Goal: Information Seeking & Learning: Learn about a topic

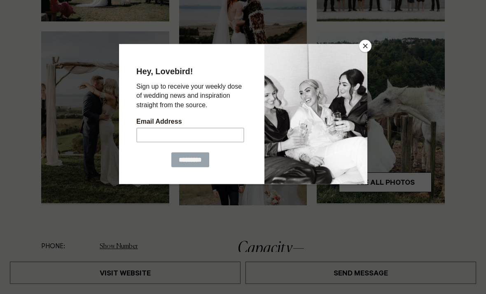
click at [368, 51] on button "Close" at bounding box center [365, 46] width 12 height 12
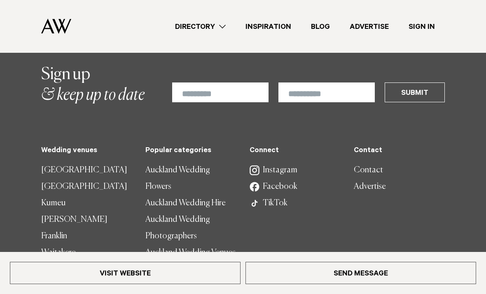
scroll to position [1898, 0]
click at [189, 162] on link "Auckland Wedding Flowers" at bounding box center [190, 178] width 91 height 33
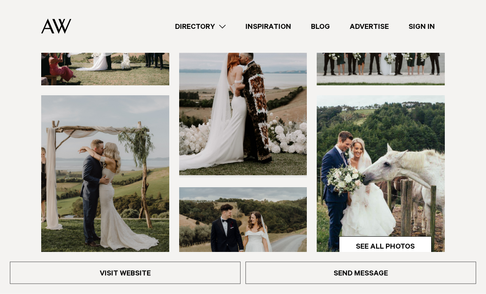
scroll to position [0, 0]
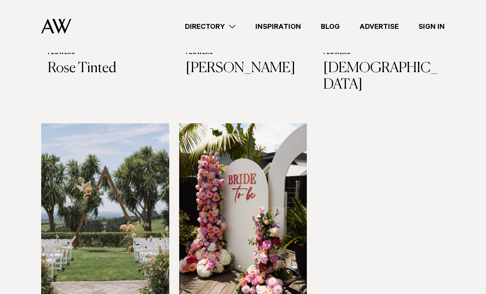
scroll to position [991, 0]
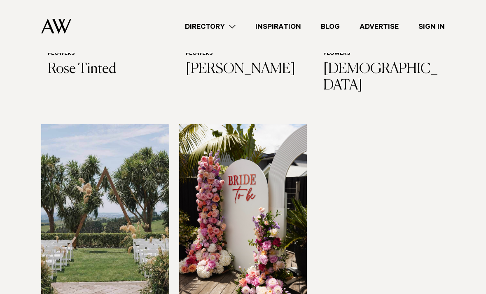
click at [272, 194] on img at bounding box center [243, 210] width 128 height 172
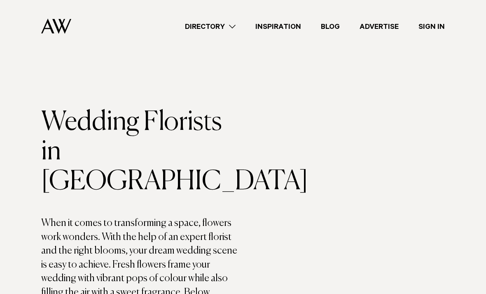
click at [230, 23] on link "Directory" at bounding box center [210, 26] width 70 height 11
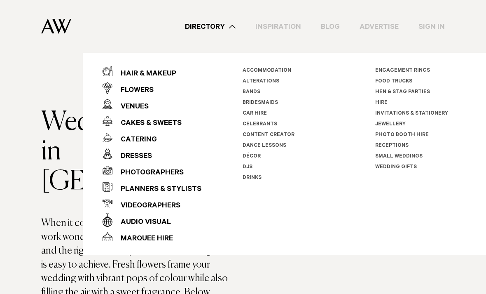
click at [136, 103] on div "Venues" at bounding box center [130, 107] width 36 height 16
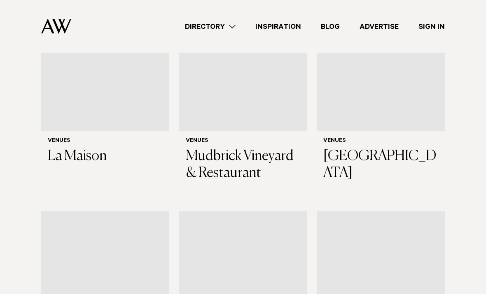
scroll to position [2768, 0]
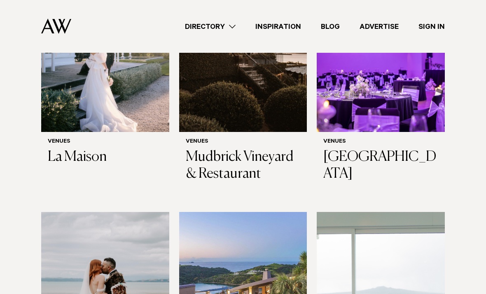
click at [252, 212] on img at bounding box center [243, 298] width 128 height 172
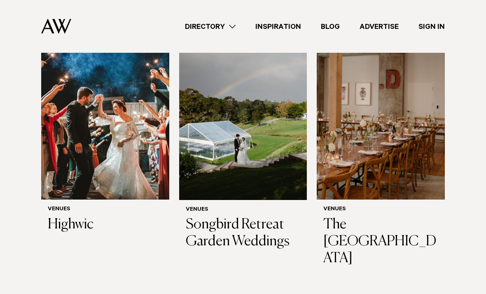
scroll to position [3455, 0]
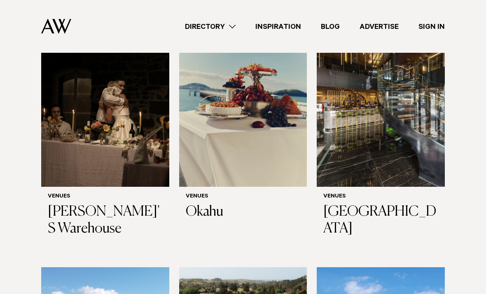
scroll to position [3746, 0]
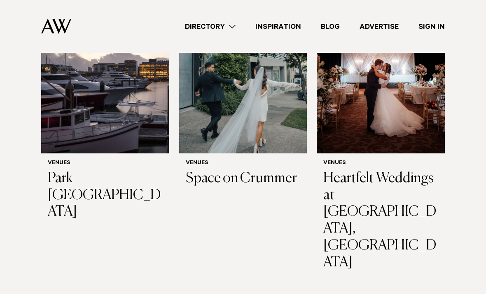
scroll to position [788, 0]
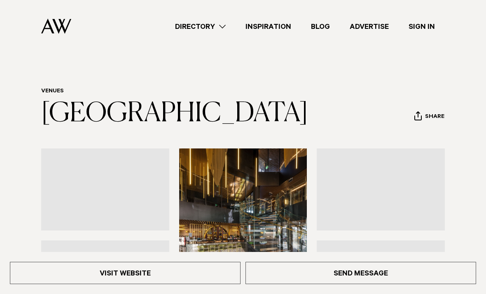
click at [417, 204] on img at bounding box center [381, 189] width 128 height 82
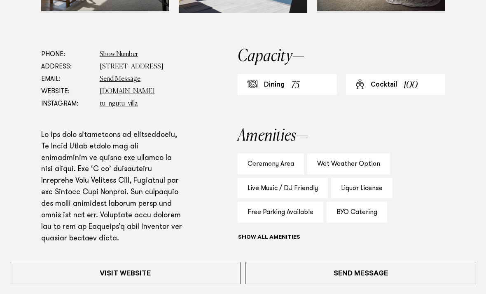
scroll to position [400, 0]
click at [357, 162] on div "Wet Weather Option" at bounding box center [348, 164] width 83 height 21
click at [353, 159] on div "Wet Weather Option" at bounding box center [348, 164] width 83 height 21
click at [344, 163] on div "Wet Weather Option" at bounding box center [348, 164] width 83 height 21
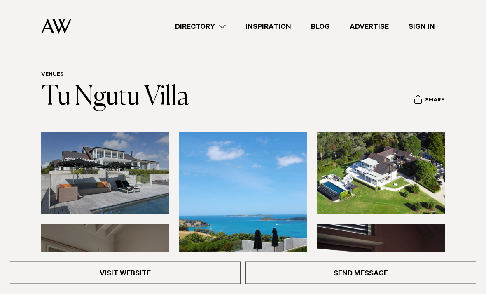
scroll to position [0, 0]
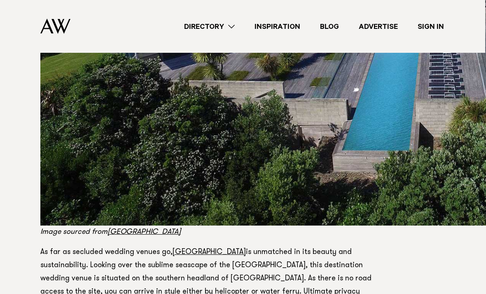
scroll to position [1180, 1]
click at [190, 249] on link "[GEOGRAPHIC_DATA]" at bounding box center [209, 252] width 73 height 7
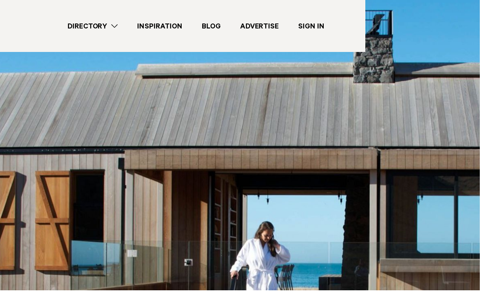
scroll to position [2875, 121]
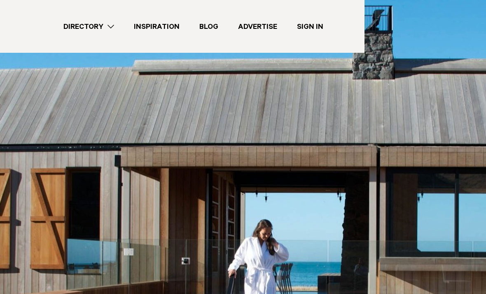
click at [313, 207] on img at bounding box center [308, 212] width 776 height 437
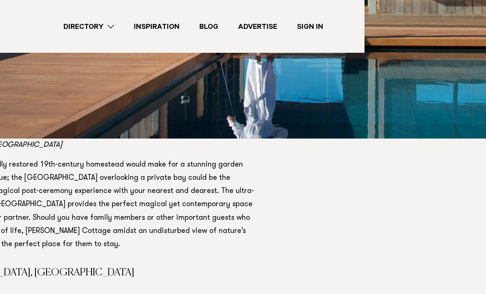
scroll to position [3169, 121]
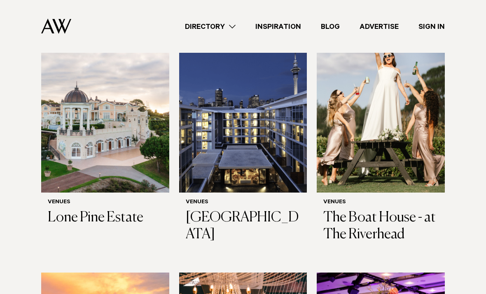
scroll to position [314, 0]
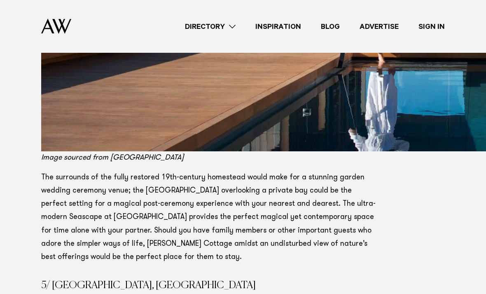
scroll to position [3155, 0]
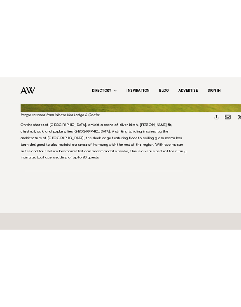
scroll to position [4149, 0]
